Goal: Transaction & Acquisition: Purchase product/service

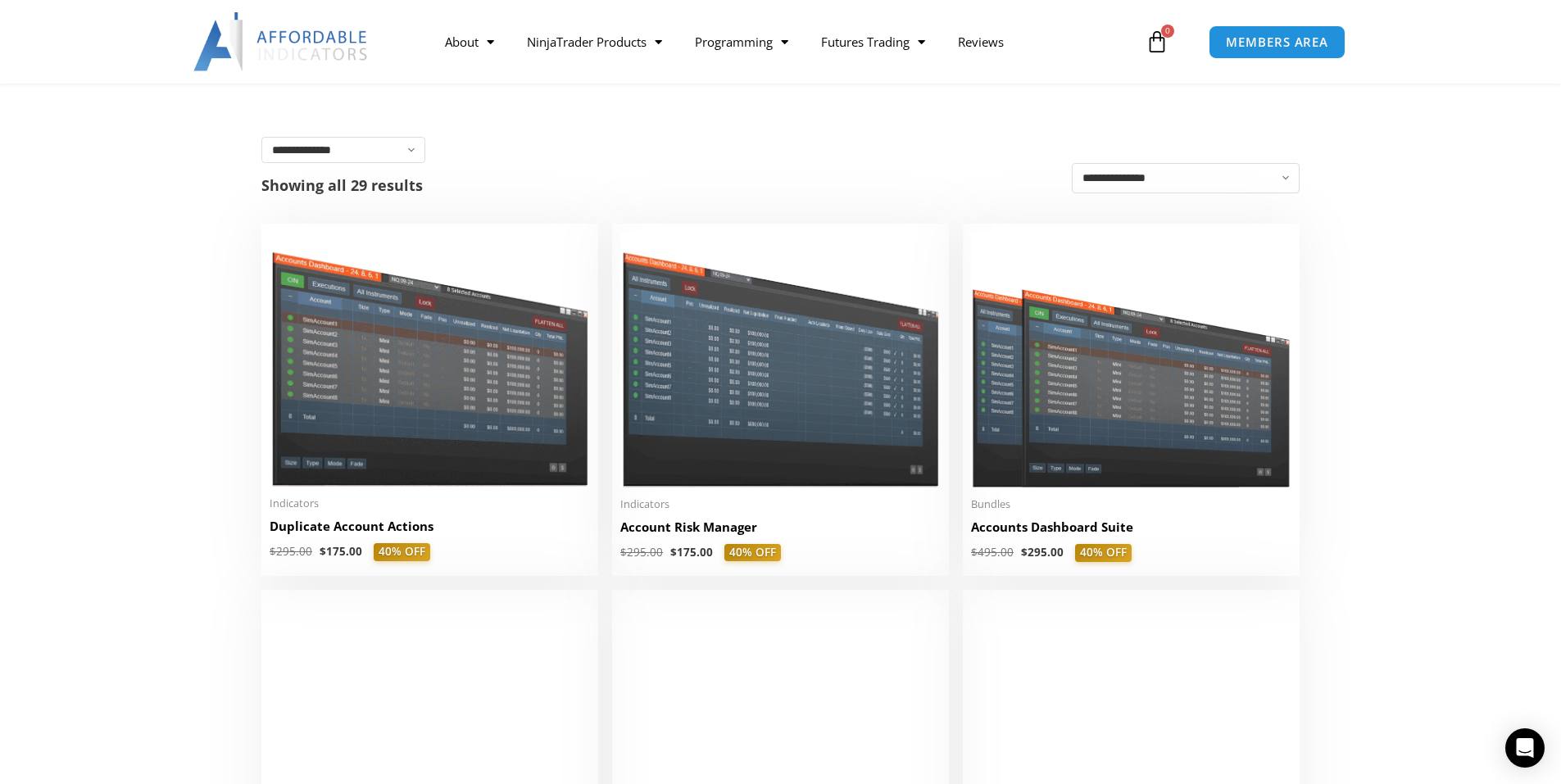
scroll to position [246, 0]
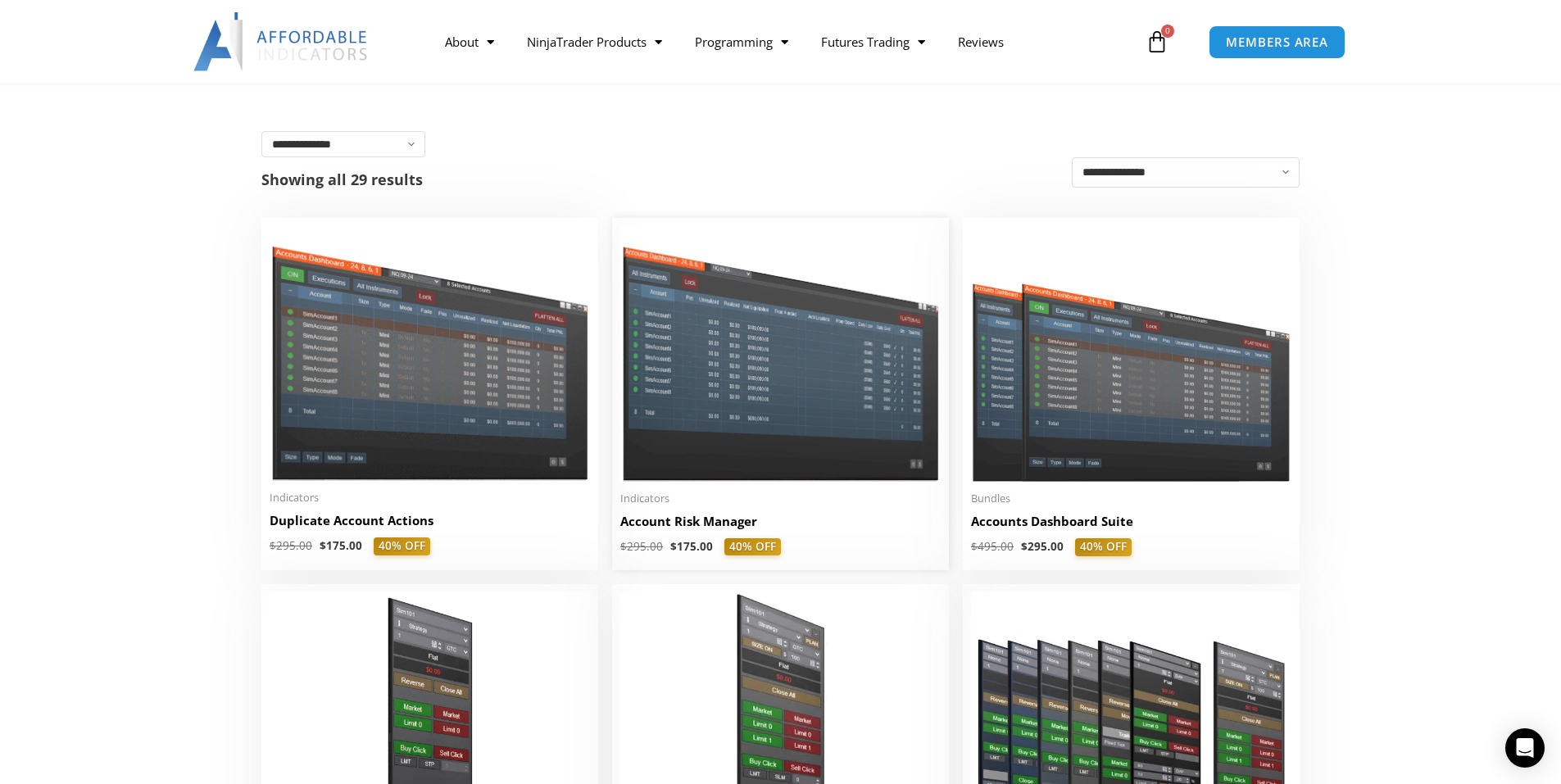
click at [788, 392] on img at bounding box center [780, 353] width 321 height 255
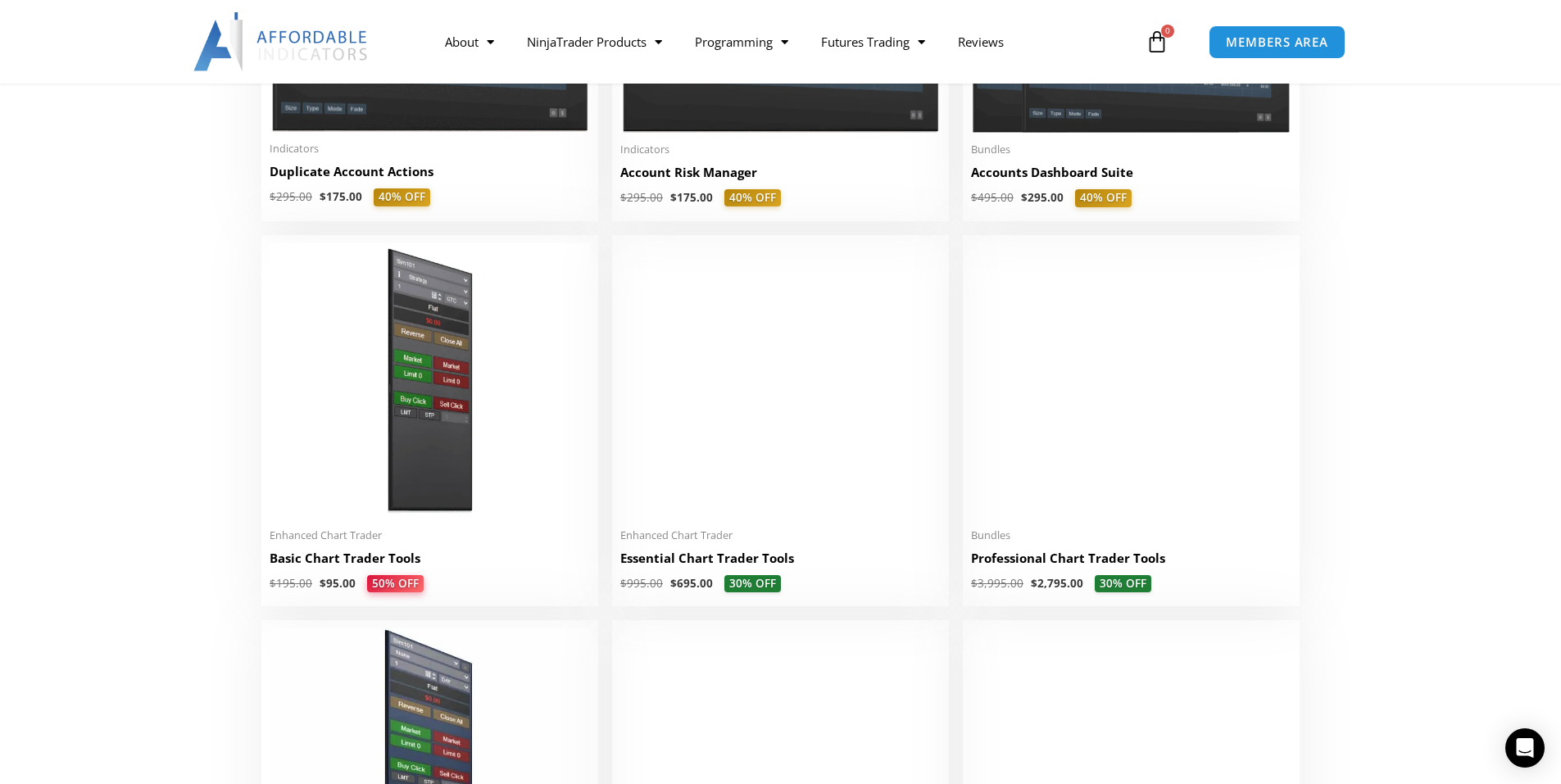
scroll to position [246, 0]
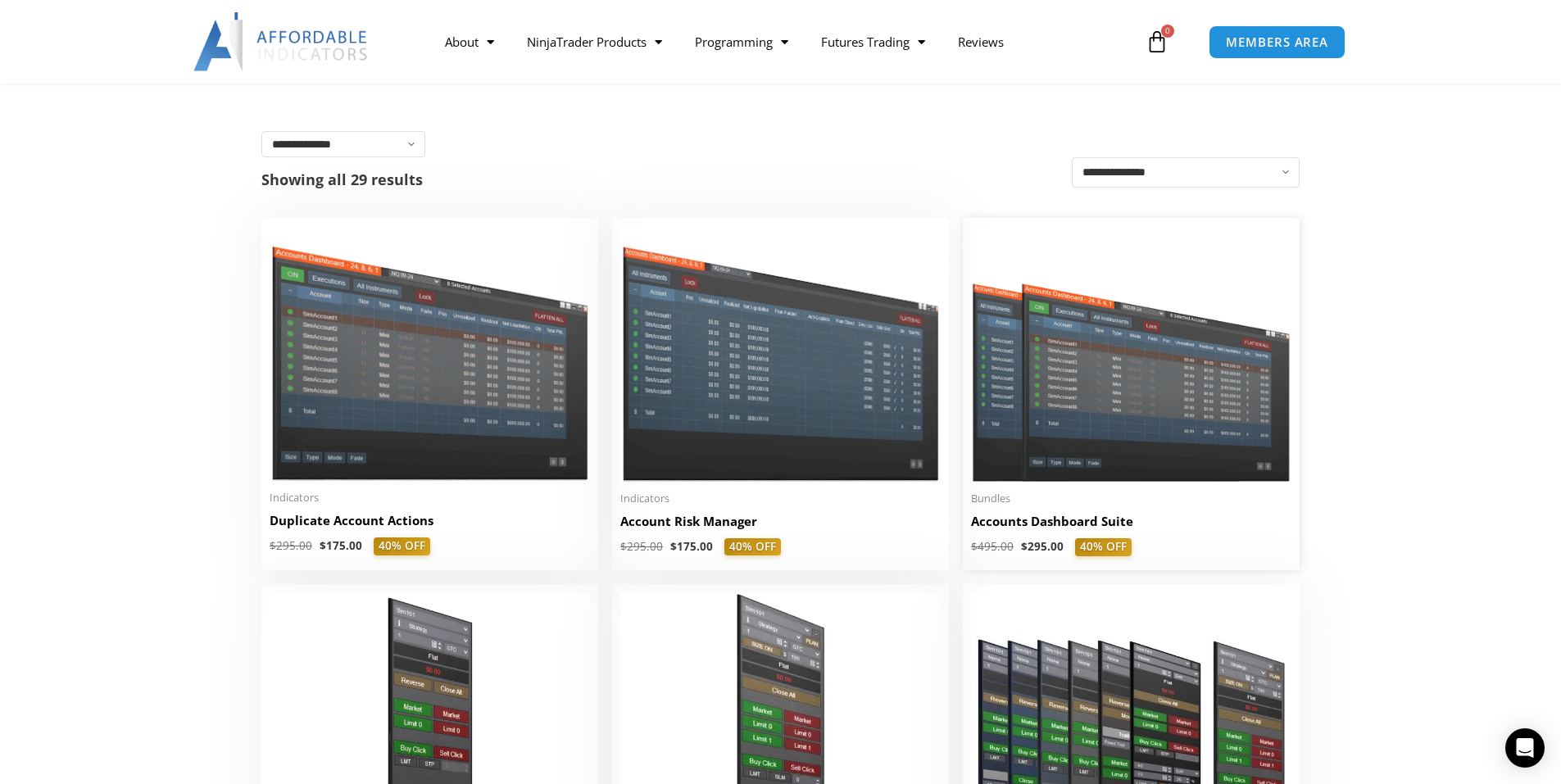
click at [1104, 406] on img at bounding box center [1131, 354] width 321 height 256
